Goal: Task Accomplishment & Management: Manage account settings

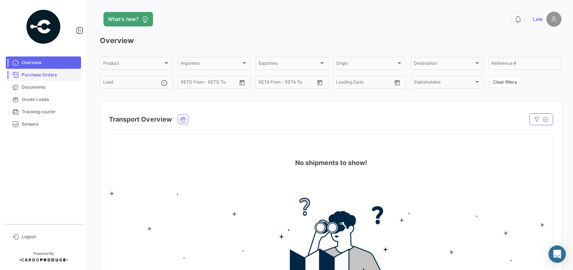
click at [40, 75] on span "Purchase Orders" at bounding box center [50, 75] width 56 height 7
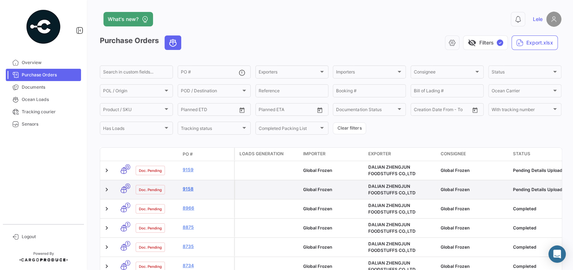
click at [188, 191] on link "9158" at bounding box center [207, 189] width 48 height 7
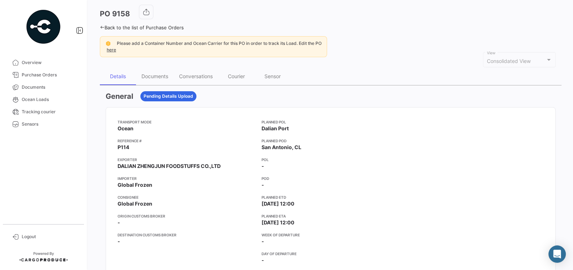
scroll to position [31, 0]
click at [151, 78] on div "Documents" at bounding box center [155, 75] width 38 height 17
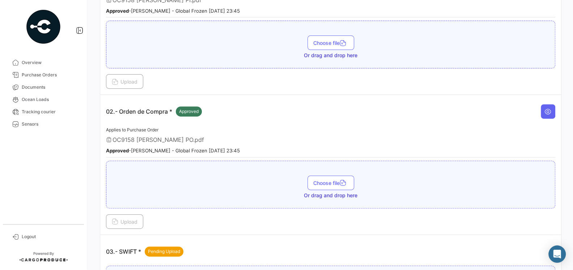
scroll to position [141, 0]
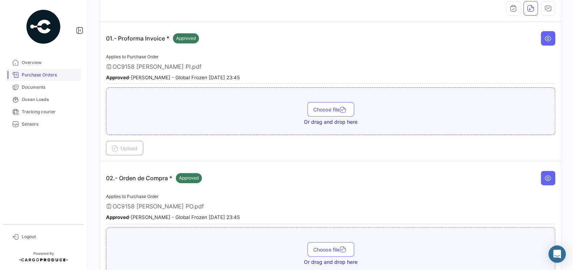
click at [49, 79] on link "Purchase Orders" at bounding box center [43, 75] width 75 height 12
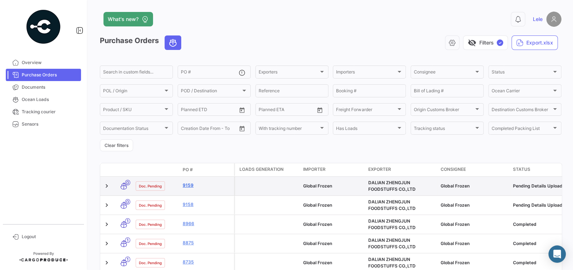
click at [188, 186] on link "9159" at bounding box center [207, 185] width 48 height 7
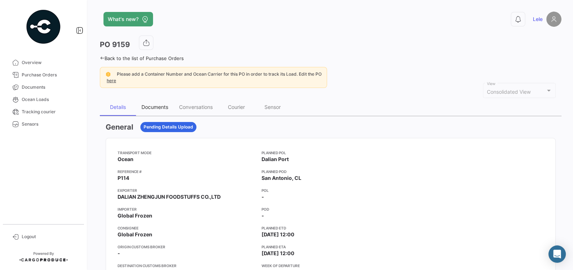
click at [159, 106] on div "Documents" at bounding box center [154, 107] width 27 height 6
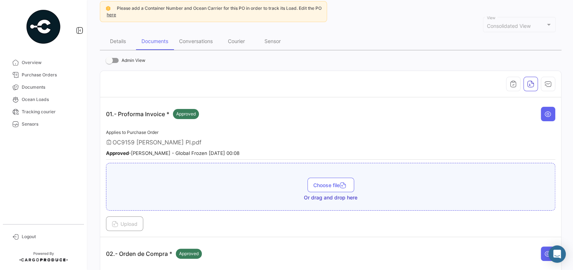
scroll to position [63, 0]
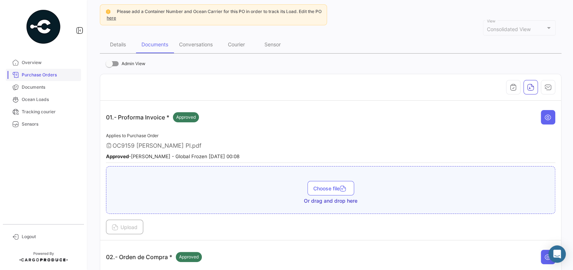
click at [32, 76] on span "Purchase Orders" at bounding box center [50, 75] width 56 height 7
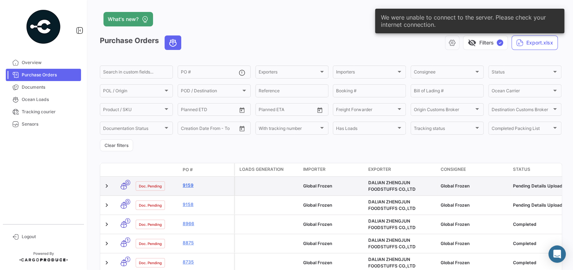
click at [186, 186] on link "9159" at bounding box center [207, 185] width 48 height 7
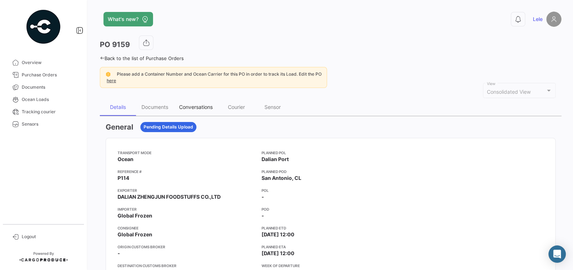
click at [203, 103] on div "Conversations" at bounding box center [196, 106] width 44 height 17
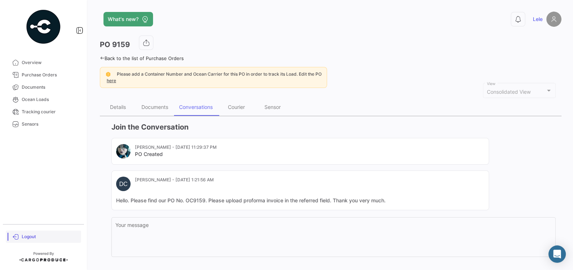
click at [26, 235] on span "Logout" at bounding box center [50, 236] width 56 height 7
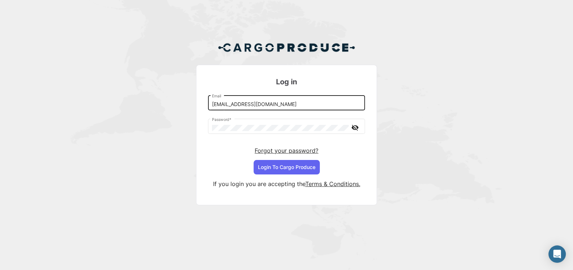
click at [260, 102] on input "[EMAIL_ADDRESS][DOMAIN_NAME]" at bounding box center [286, 104] width 149 height 6
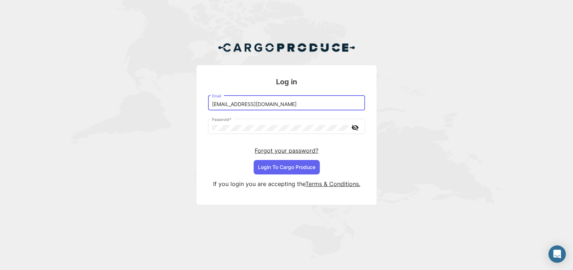
type input "[EMAIL_ADDRESS][DOMAIN_NAME]"
click at [301, 167] on button "Login To Cargo Produce" at bounding box center [287, 167] width 66 height 14
